Goal: Check status: Check status

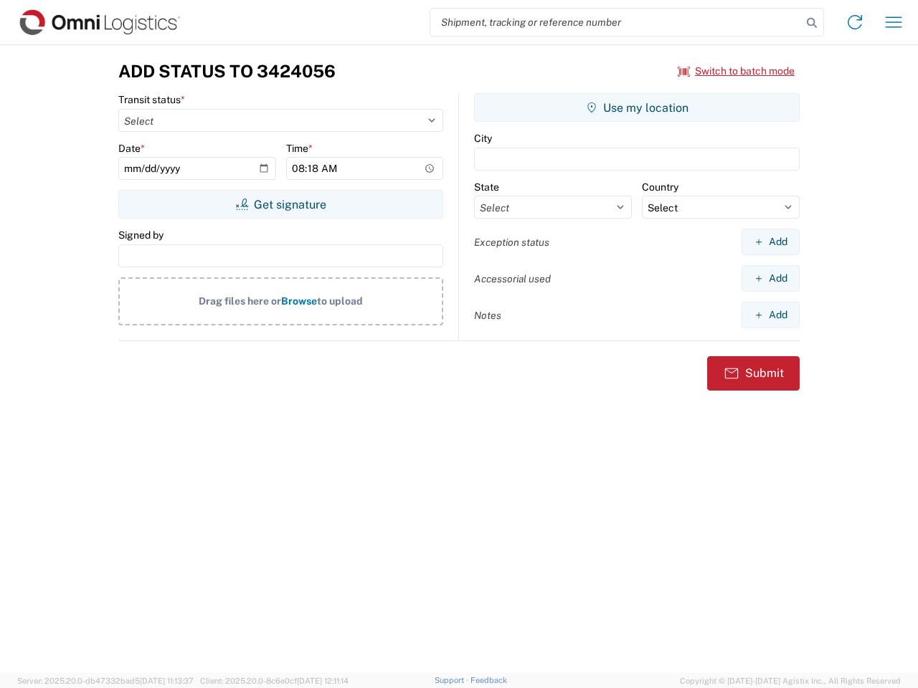
click at [616, 22] on input "search" at bounding box center [615, 22] width 371 height 27
click at [812, 23] on icon at bounding box center [812, 23] width 20 height 20
click at [855, 22] on icon at bounding box center [854, 22] width 23 height 23
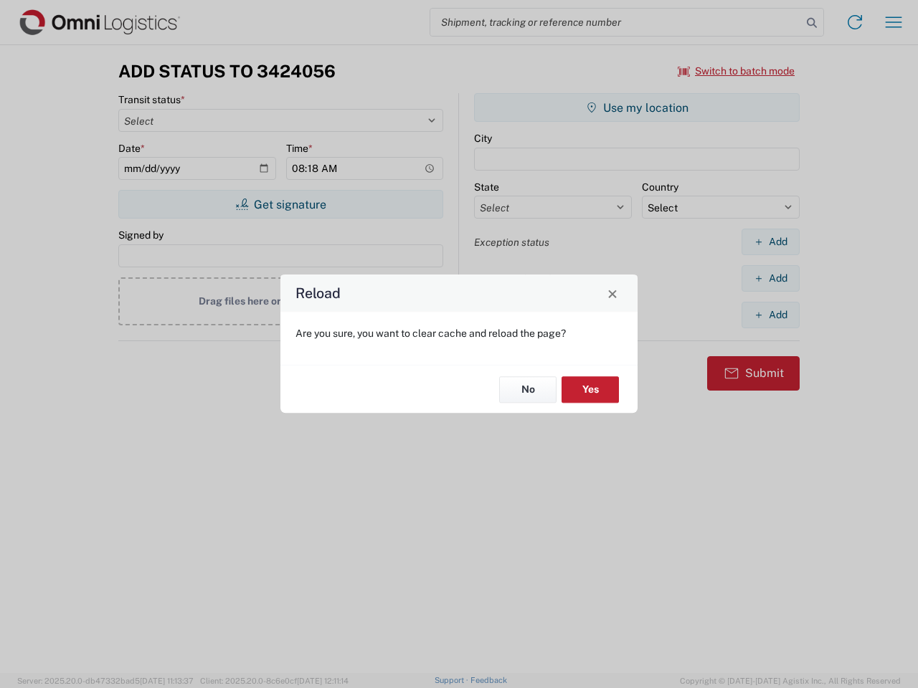
click at [736, 71] on div "Reload Are you sure, you want to clear cache and reload the page? No Yes" at bounding box center [459, 344] width 918 height 688
click at [280, 204] on div "Reload Are you sure, you want to clear cache and reload the page? No Yes" at bounding box center [459, 344] width 918 height 688
click at [637, 108] on div "Reload Are you sure, you want to clear cache and reload the page? No Yes" at bounding box center [459, 344] width 918 height 688
click at [770, 242] on div "Reload Are you sure, you want to clear cache and reload the page? No Yes" at bounding box center [459, 344] width 918 height 688
click at [770, 278] on div "Reload Are you sure, you want to clear cache and reload the page? No Yes" at bounding box center [459, 344] width 918 height 688
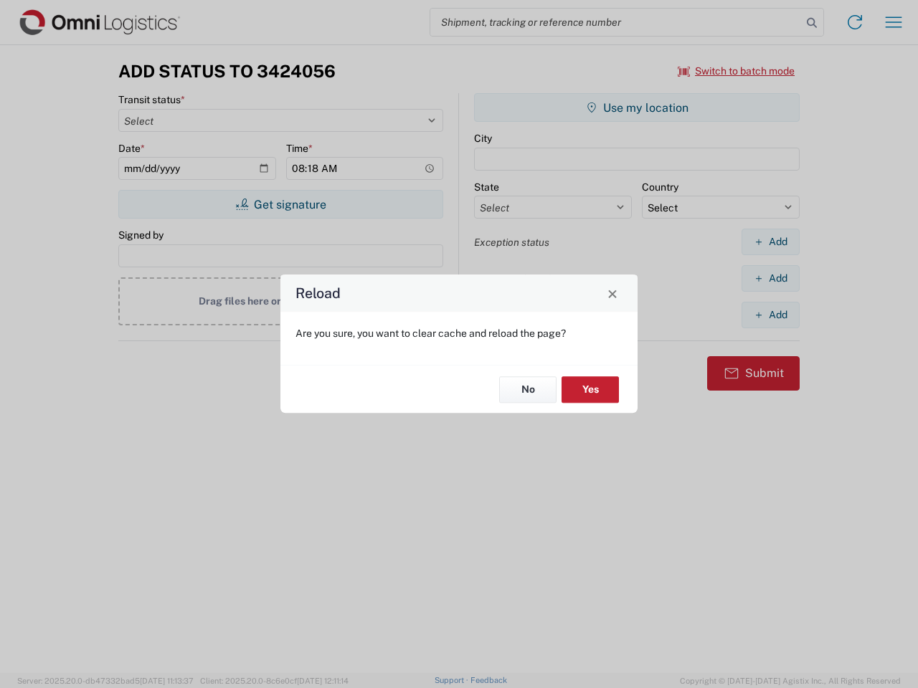
click at [770, 315] on div "Reload Are you sure, you want to clear cache and reload the page? No Yes" at bounding box center [459, 344] width 918 height 688
